Goal: Check status: Check status

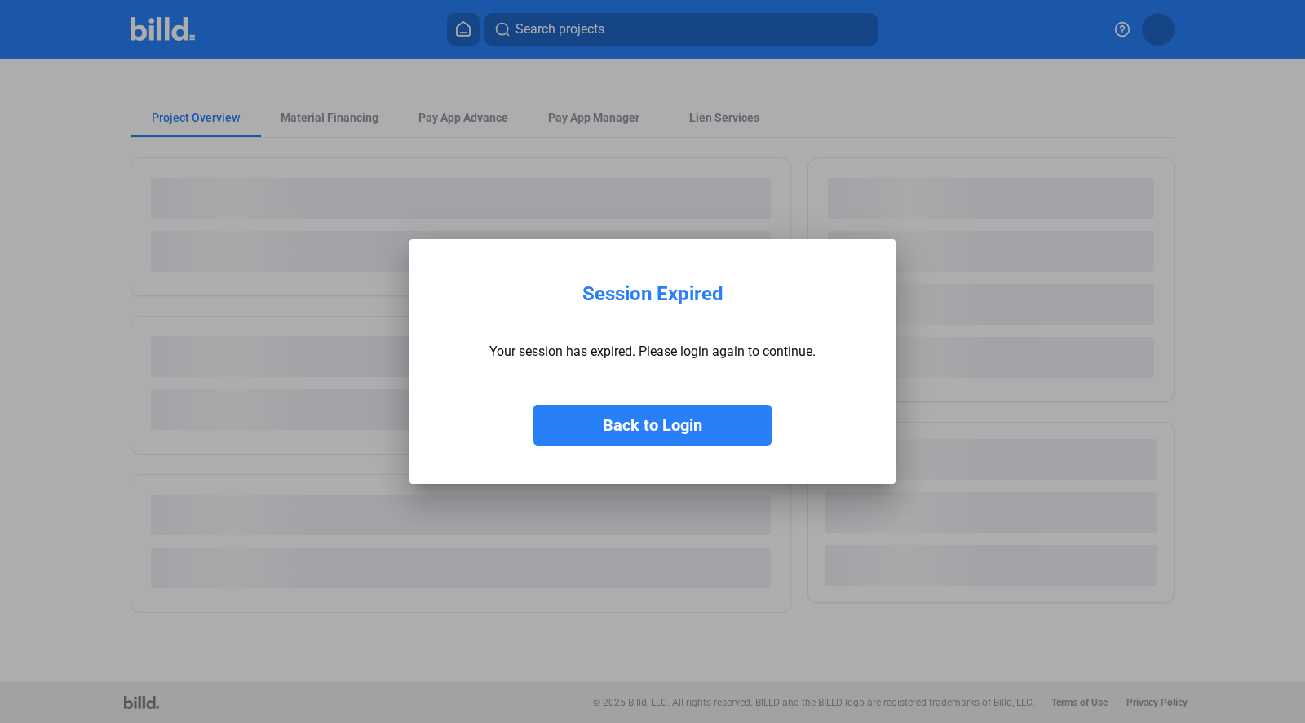
click at [651, 440] on button "Back to Login" at bounding box center [652, 425] width 238 height 41
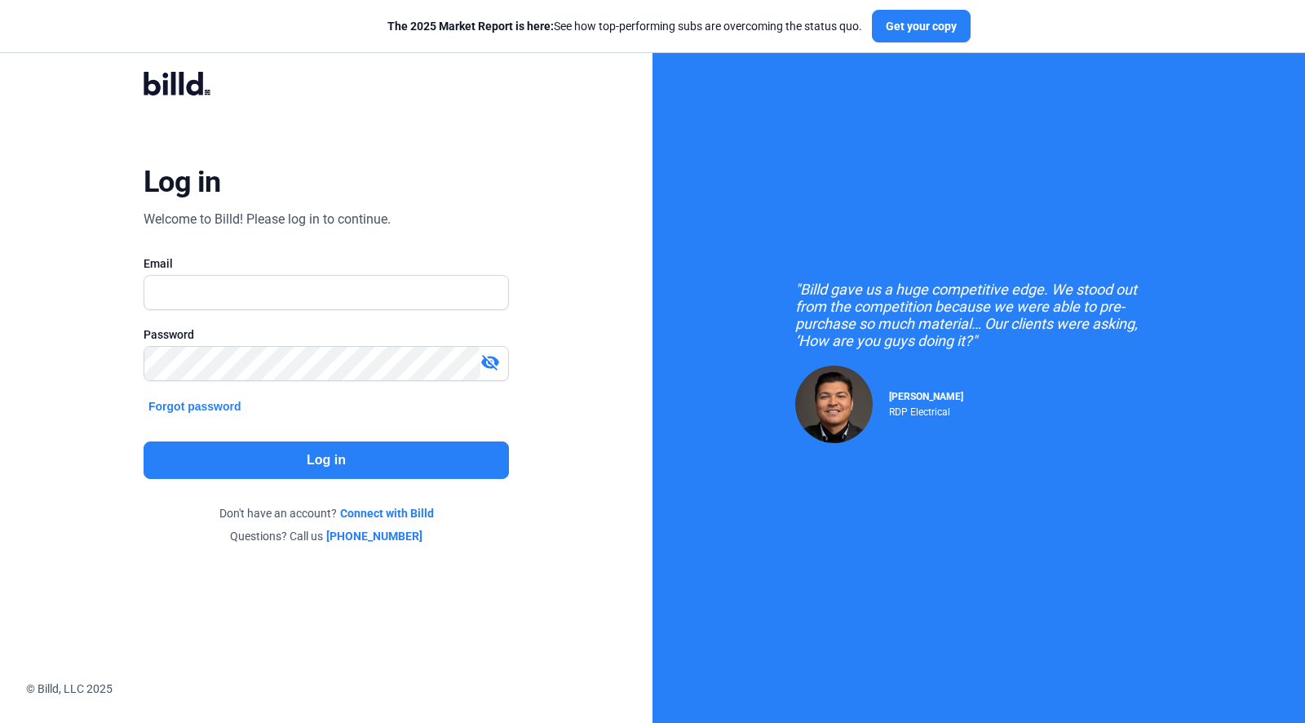
click at [323, 271] on div "Email" at bounding box center [326, 263] width 365 height 16
click at [324, 281] on input "text" at bounding box center [326, 292] width 364 height 33
type input "[PERSON_NAME][EMAIL_ADDRESS][DOMAIN_NAME]"
click at [195, 445] on button "Log in" at bounding box center [326, 460] width 365 height 38
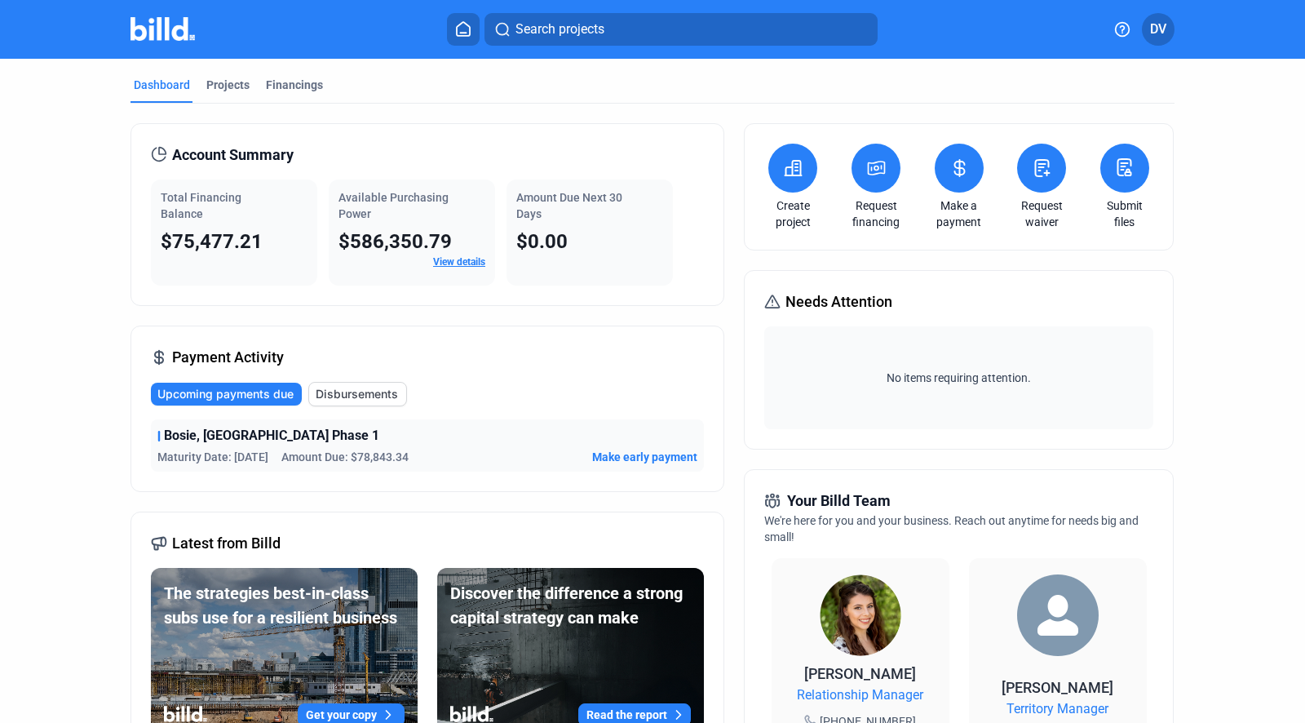
click at [216, 248] on span "$75,477.21" at bounding box center [212, 241] width 102 height 23
click at [329, 396] on span "Disbursements" at bounding box center [357, 394] width 82 height 16
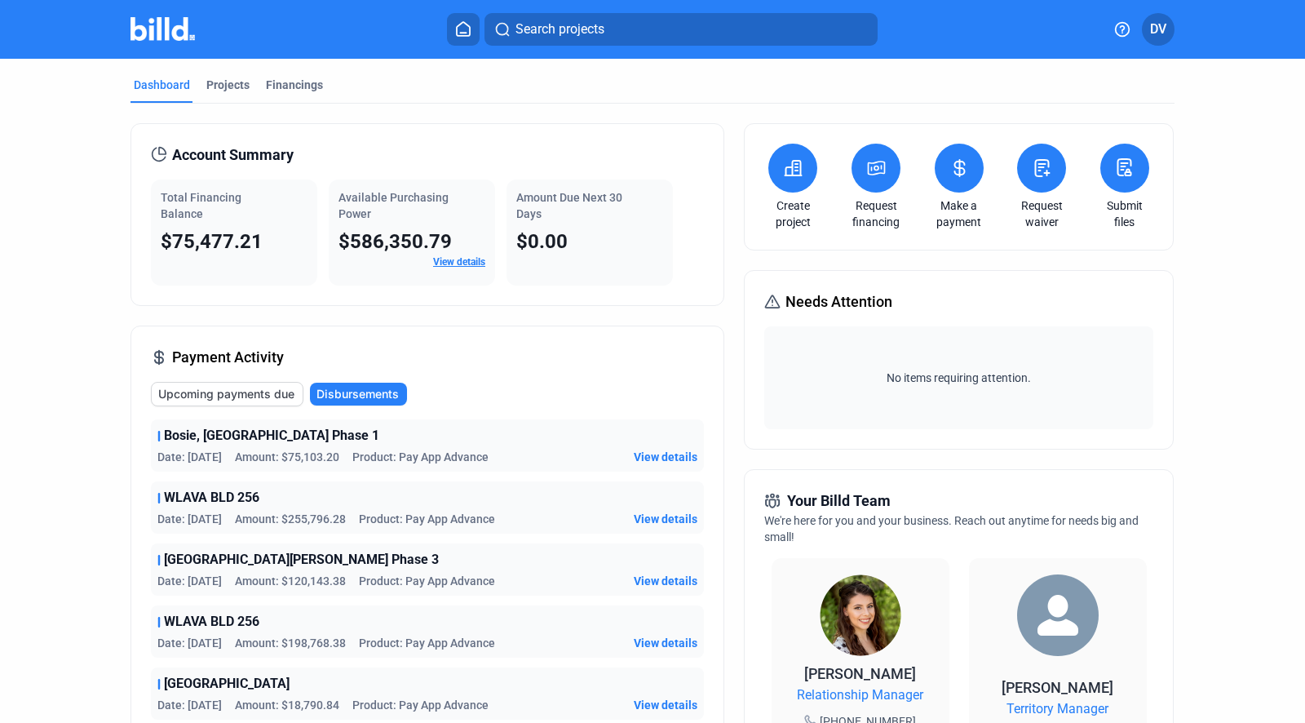
click at [260, 395] on span "Upcoming payments due" at bounding box center [226, 394] width 136 height 16
